Goal: Task Accomplishment & Management: Use online tool/utility

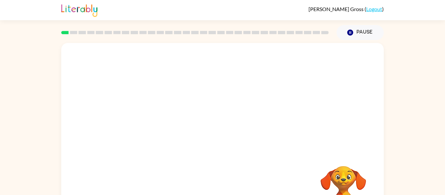
click at [200, 99] on div at bounding box center [222, 98] width 323 height 110
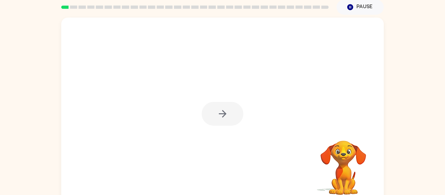
scroll to position [26, 0]
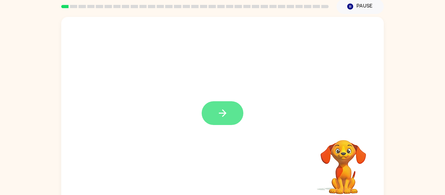
click at [228, 115] on button "button" at bounding box center [223, 113] width 42 height 24
click at [228, 115] on div at bounding box center [222, 110] width 323 height 186
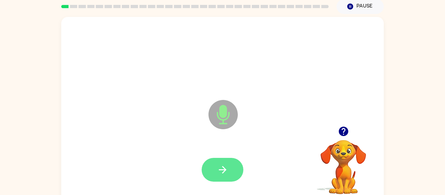
click at [232, 162] on button "button" at bounding box center [223, 170] width 42 height 24
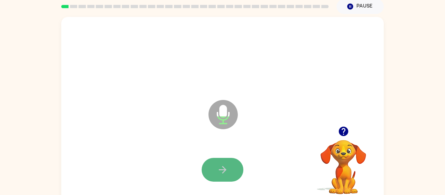
click at [221, 169] on icon "button" at bounding box center [222, 169] width 11 height 11
click at [235, 172] on button "button" at bounding box center [223, 170] width 42 height 24
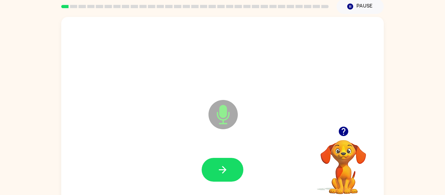
click at [235, 172] on button "button" at bounding box center [223, 170] width 42 height 24
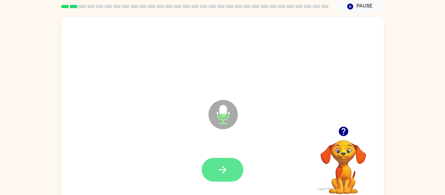
click at [220, 170] on icon "button" at bounding box center [222, 169] width 7 height 7
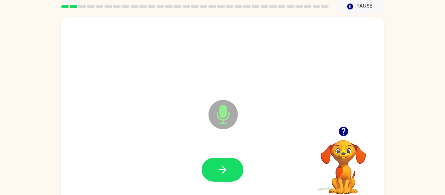
click at [220, 170] on icon "button" at bounding box center [222, 169] width 7 height 7
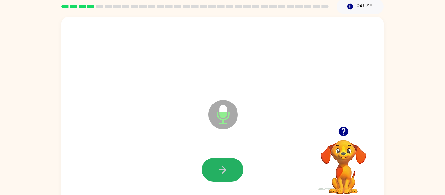
click at [220, 170] on icon "button" at bounding box center [222, 169] width 7 height 7
